Goal: Download file/media

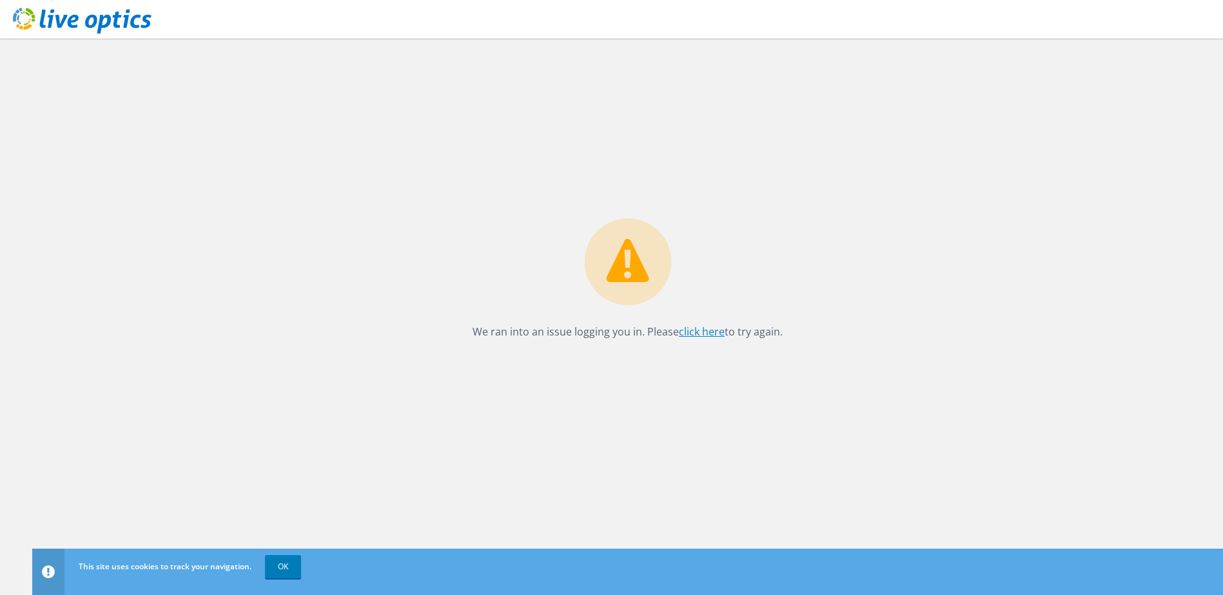
click at [701, 331] on link "click here" at bounding box center [702, 332] width 46 height 14
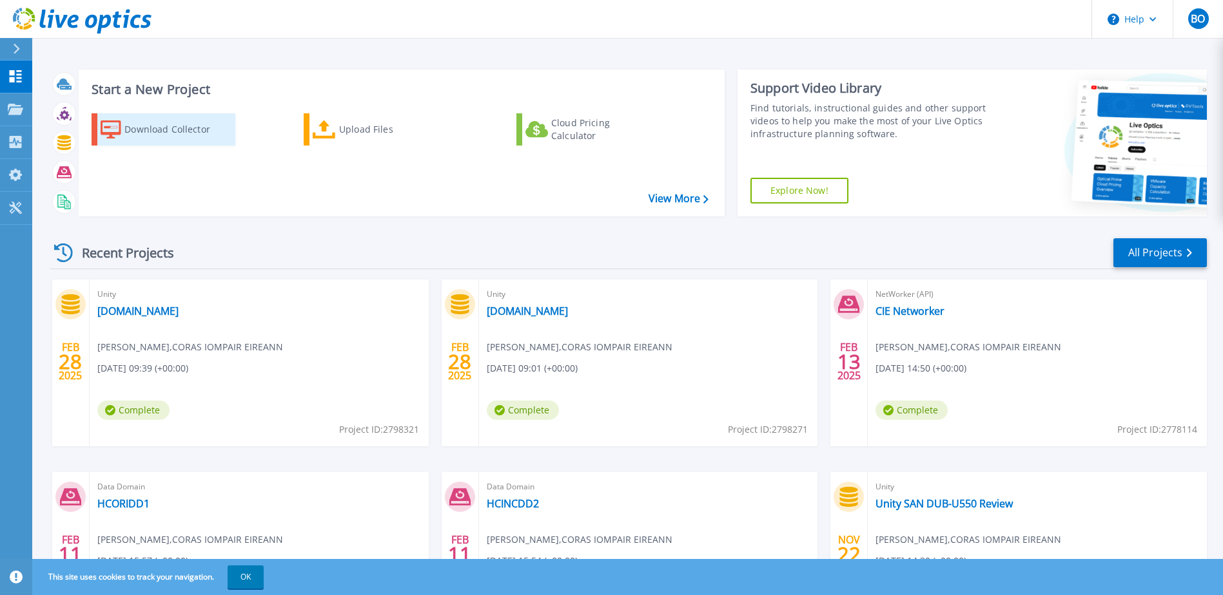
click at [180, 135] on div "Download Collector" at bounding box center [175, 130] width 103 height 26
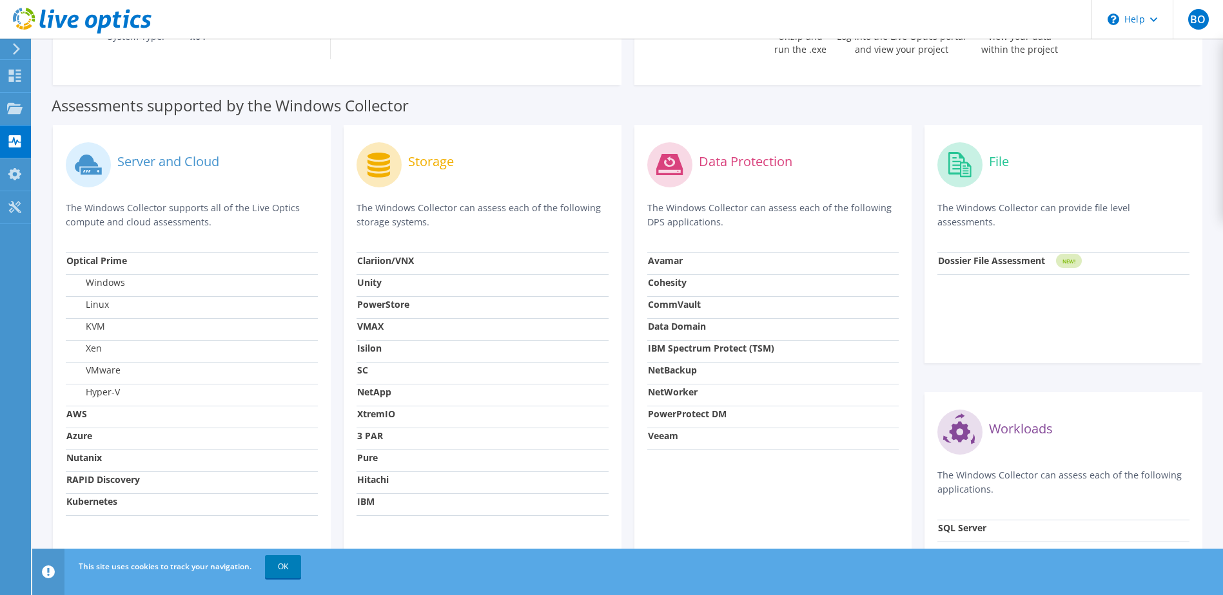
scroll to position [387, 0]
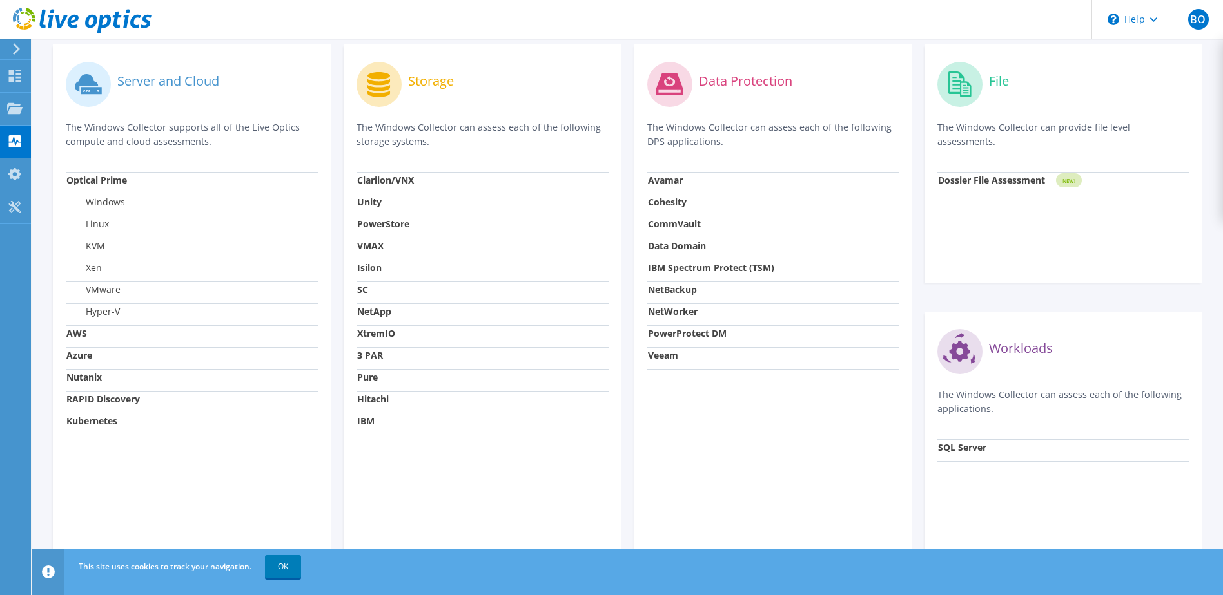
click at [715, 82] on label "Data Protection" at bounding box center [745, 81] width 93 height 13
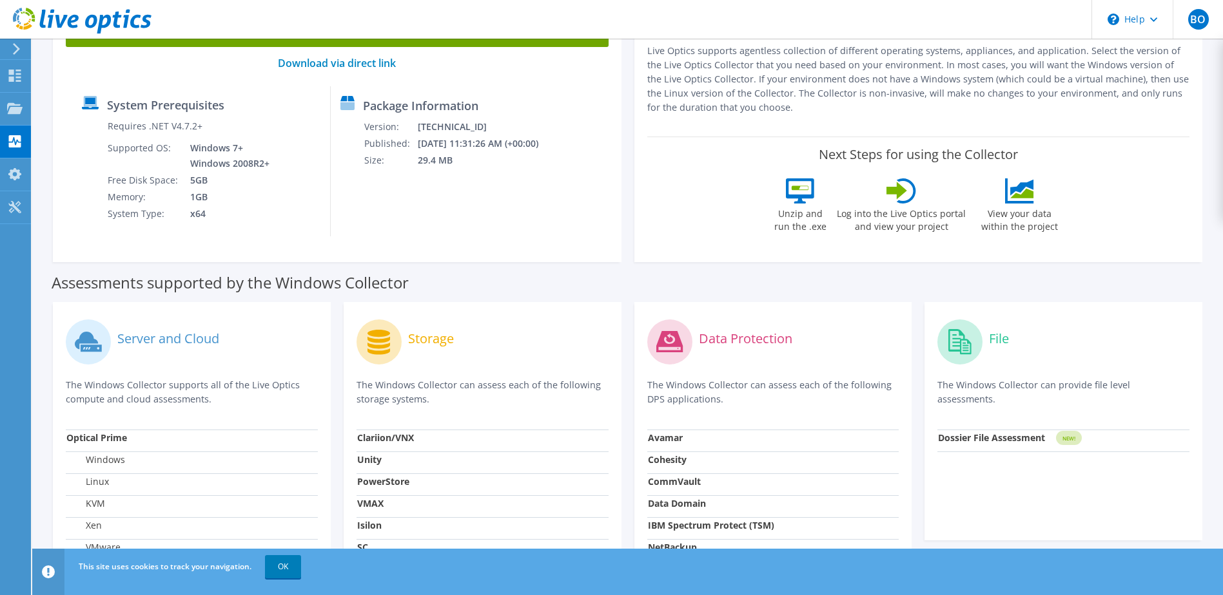
scroll to position [0, 0]
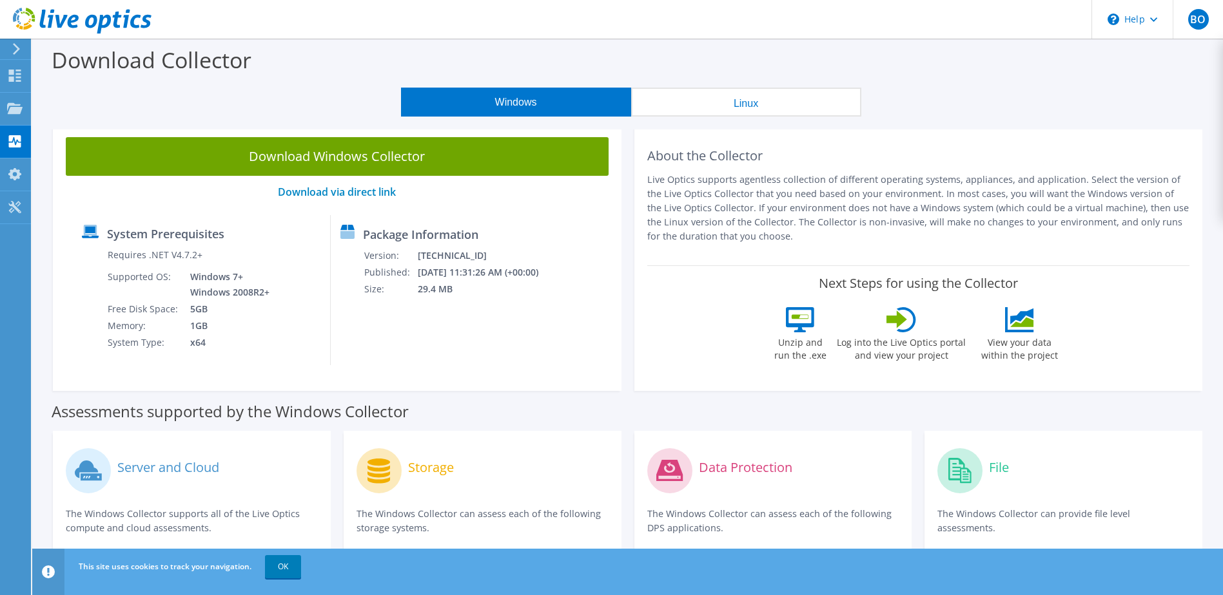
click at [340, 158] on link "Download Windows Collector" at bounding box center [337, 156] width 543 height 39
